Goal: Task Accomplishment & Management: Use online tool/utility

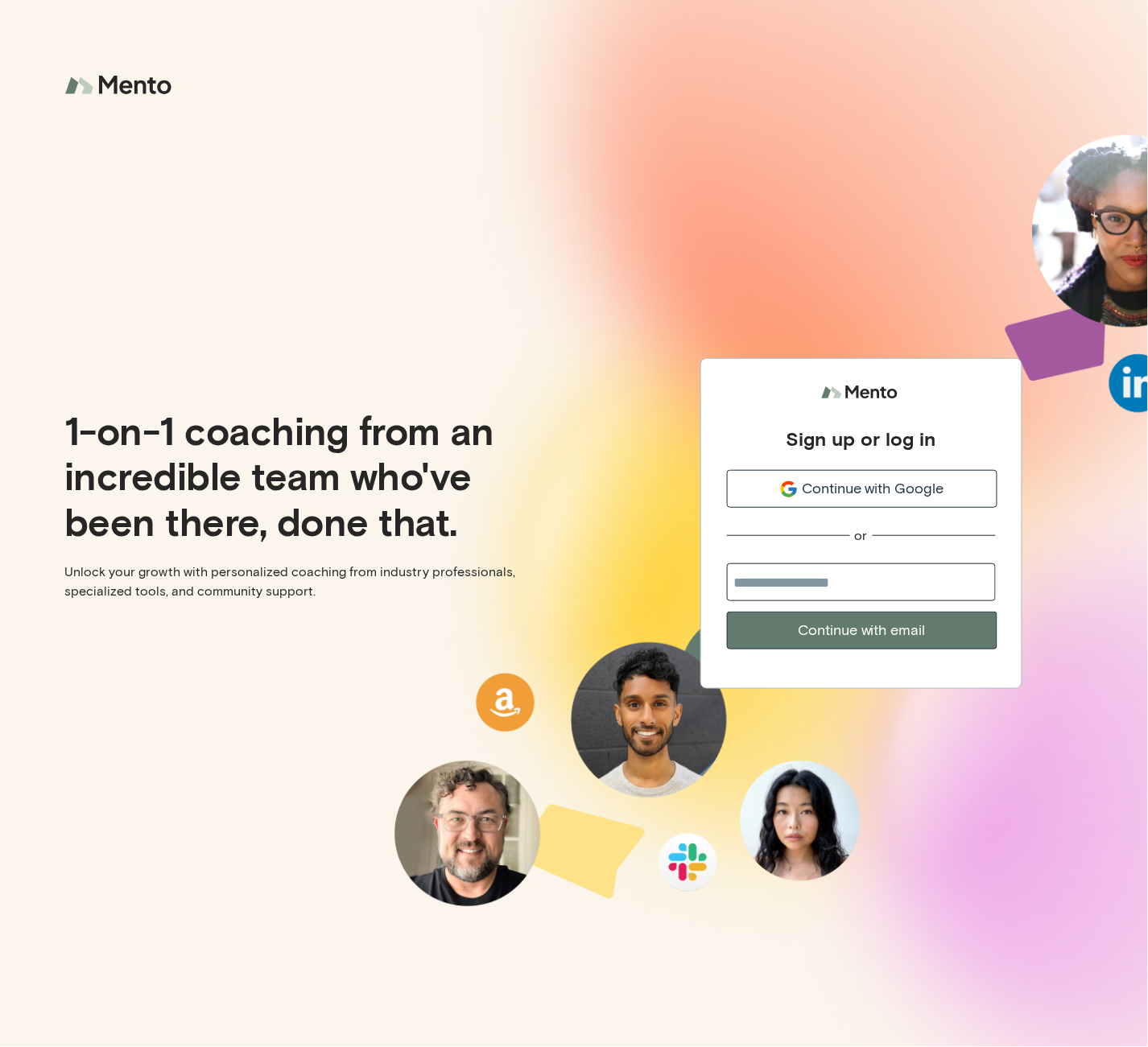
click at [844, 493] on span "Continue with Google" at bounding box center [873, 488] width 142 height 21
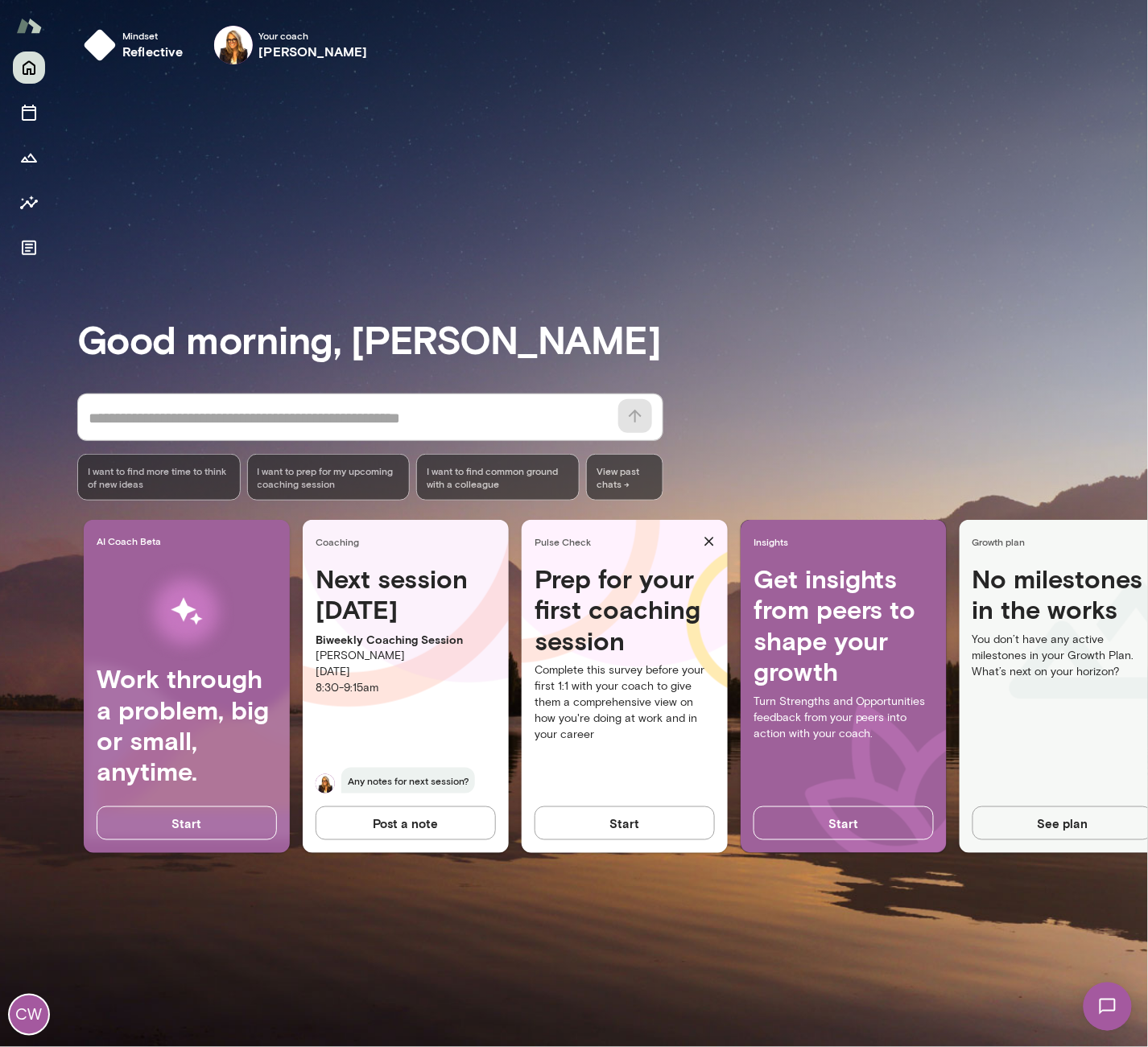
click at [352, 649] on p "Melissa Lemberg" at bounding box center [405, 655] width 180 height 16
click at [39, 123] on icon "Sessions" at bounding box center [29, 112] width 20 height 20
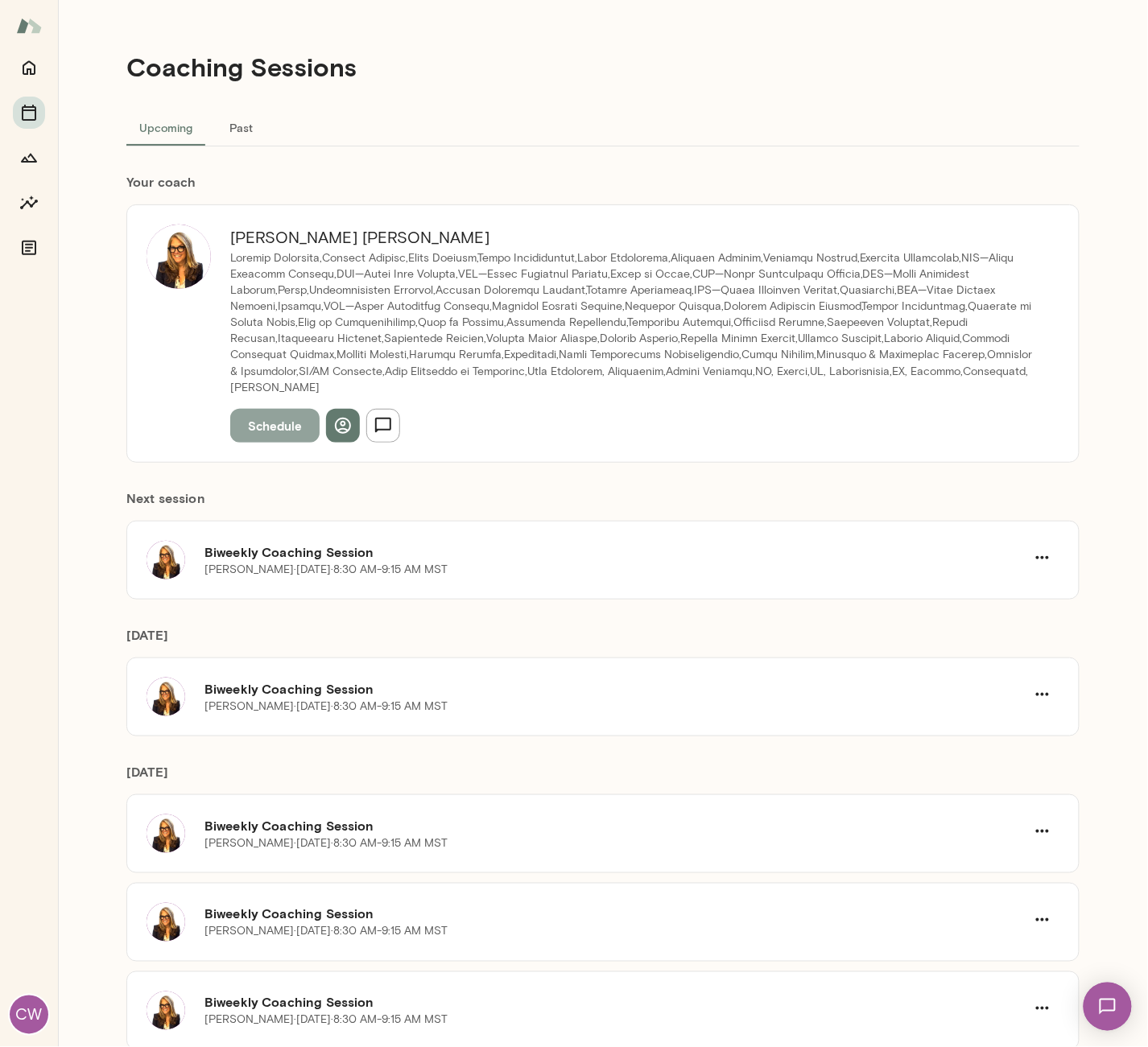
click at [261, 409] on button "Schedule" at bounding box center [275, 425] width 89 height 33
